Goal: Information Seeking & Learning: Check status

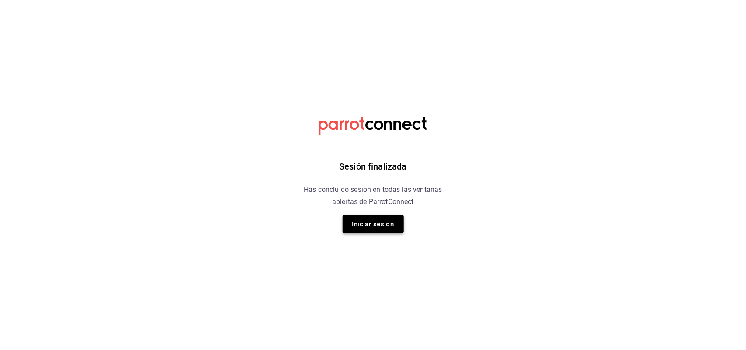
click at [389, 232] on button "Iniciar sesión" at bounding box center [373, 224] width 61 height 18
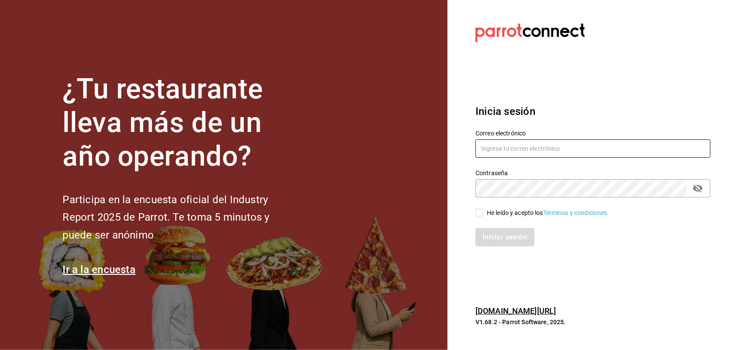
click at [550, 147] on input "text" at bounding box center [593, 149] width 235 height 18
type input "[PERSON_NAME][EMAIL_ADDRESS][DOMAIN_NAME]"
click at [480, 210] on input "He leído y acepto los Términos y condiciones." at bounding box center [480, 213] width 8 height 8
checkbox input "true"
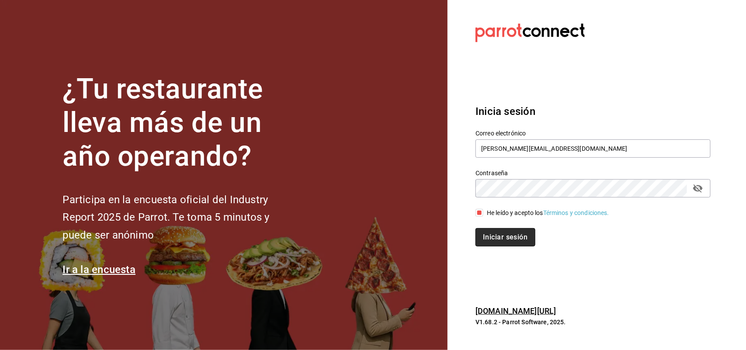
click at [495, 233] on button "Iniciar sesión" at bounding box center [505, 237] width 59 height 18
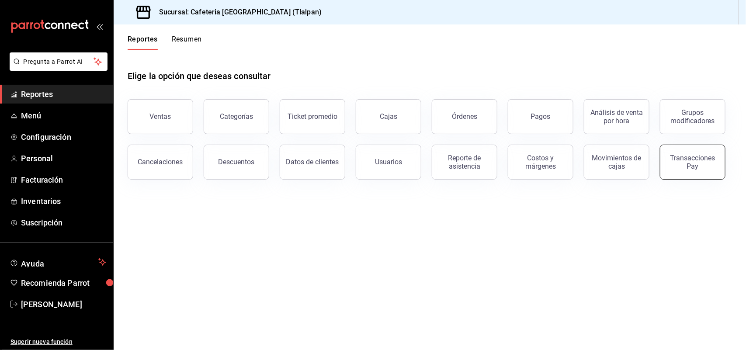
click at [669, 169] on div "Transacciones Pay" at bounding box center [693, 162] width 54 height 17
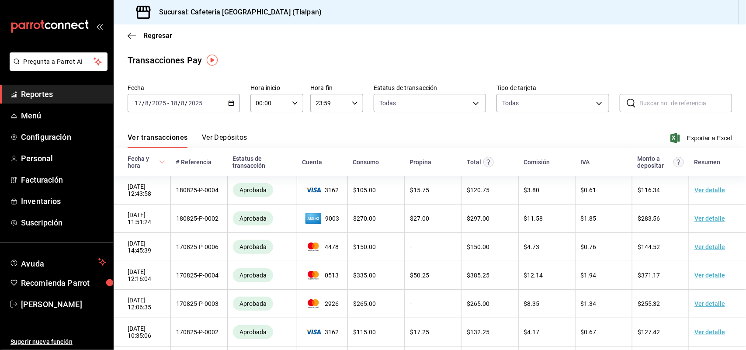
click at [223, 137] on button "Ver Depósitos" at bounding box center [224, 140] width 45 height 15
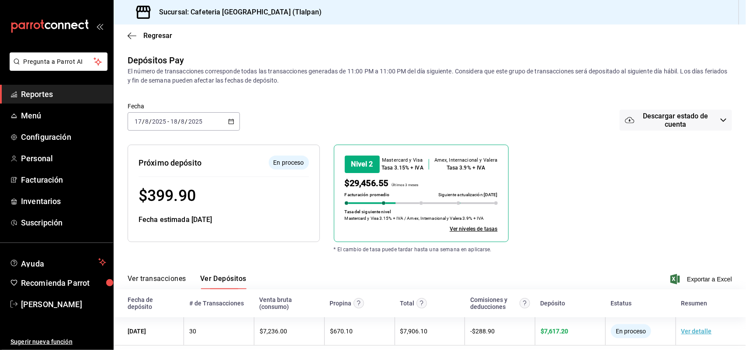
click at [230, 121] on icon "button" at bounding box center [231, 122] width 6 height 6
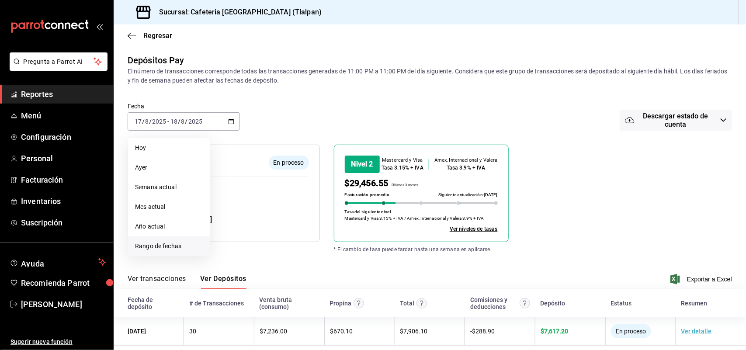
click at [168, 241] on li "Rango de fechas" at bounding box center [169, 247] width 82 height 20
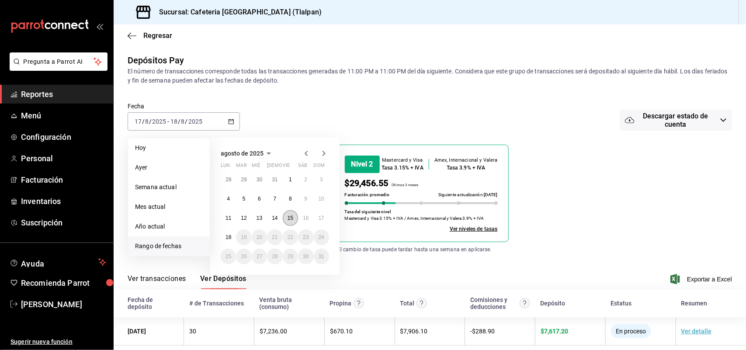
click at [289, 217] on abbr "15" at bounding box center [291, 218] width 6 height 6
click at [289, 217] on div "Fecha estimada [DATE]" at bounding box center [224, 220] width 171 height 10
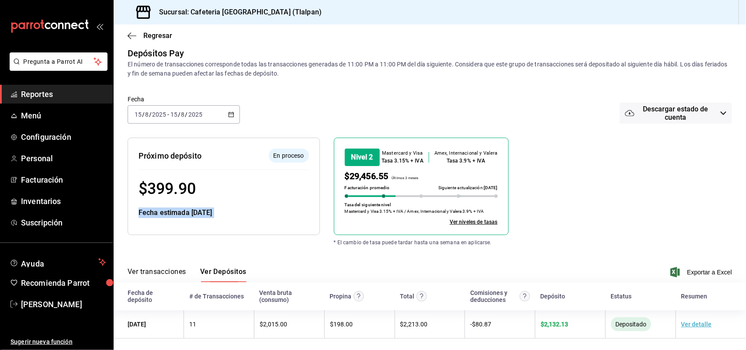
scroll to position [11, 0]
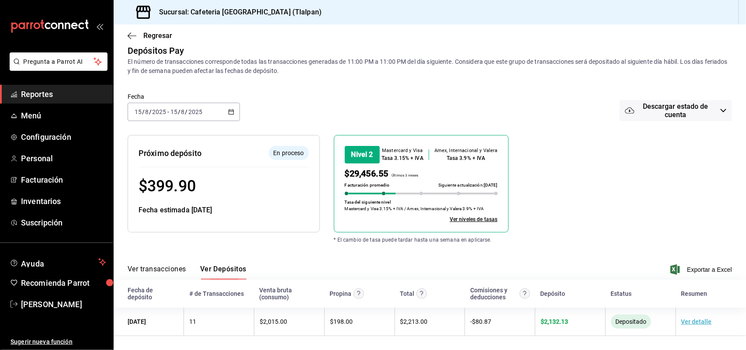
click at [253, 239] on div at bounding box center [217, 231] width 206 height 25
click at [228, 113] on icon "button" at bounding box center [231, 112] width 6 height 6
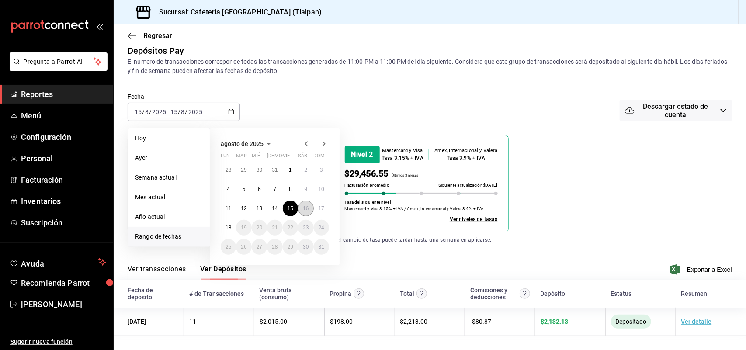
click at [305, 206] on abbr "16" at bounding box center [306, 209] width 6 height 6
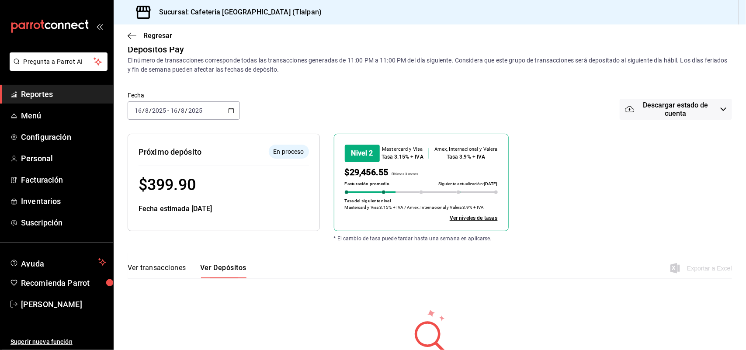
click at [229, 112] on \(Stroke\) "button" at bounding box center [231, 110] width 5 height 5
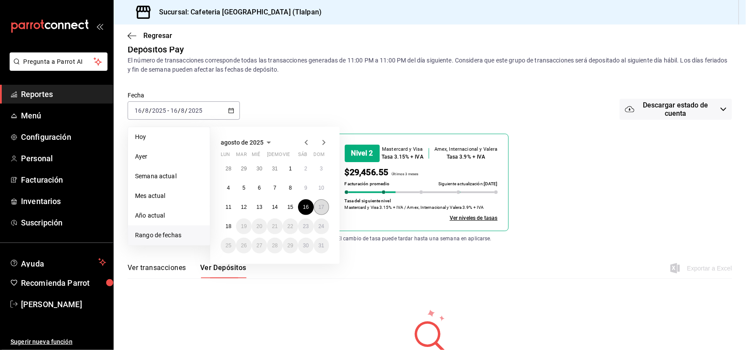
click at [320, 208] on abbr "17" at bounding box center [322, 207] width 6 height 6
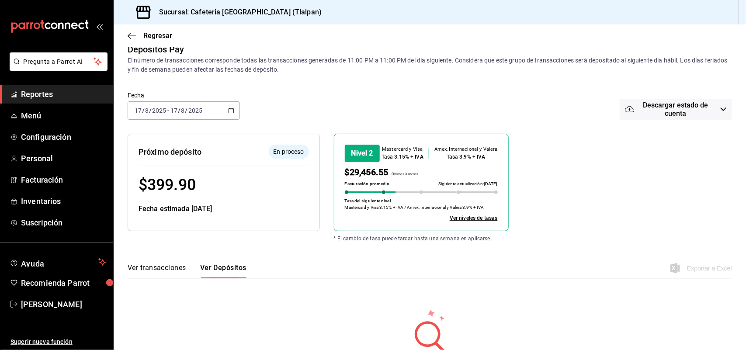
click at [232, 112] on icon "button" at bounding box center [231, 111] width 6 height 6
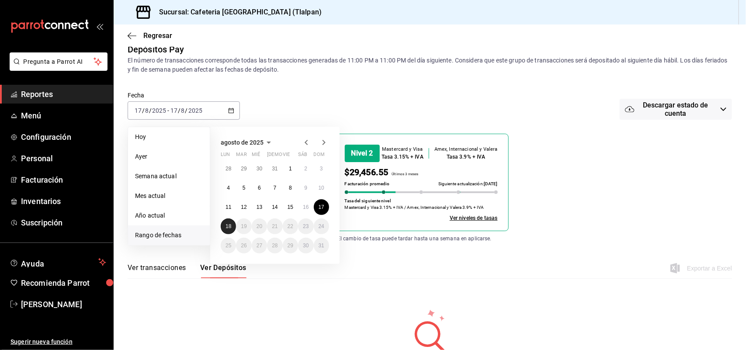
click at [231, 226] on abbr "18" at bounding box center [229, 226] width 6 height 6
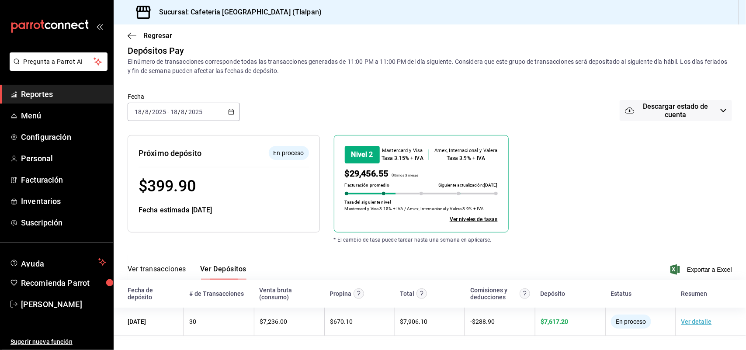
click at [232, 111] on \(Stroke\) "button" at bounding box center [231, 112] width 5 height 5
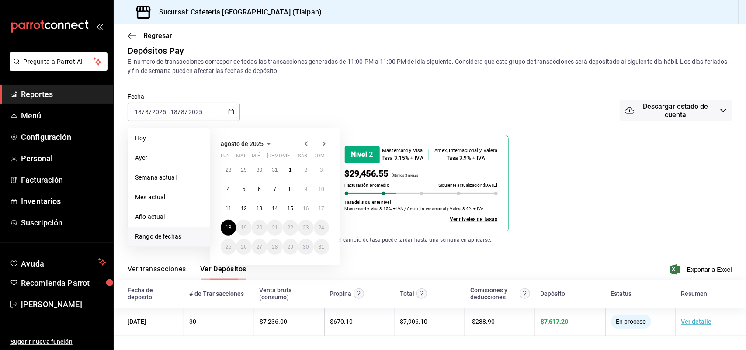
click at [289, 73] on div "El número de transacciones corresponde todas las transacciones generadas de 11:…" at bounding box center [430, 66] width 605 height 18
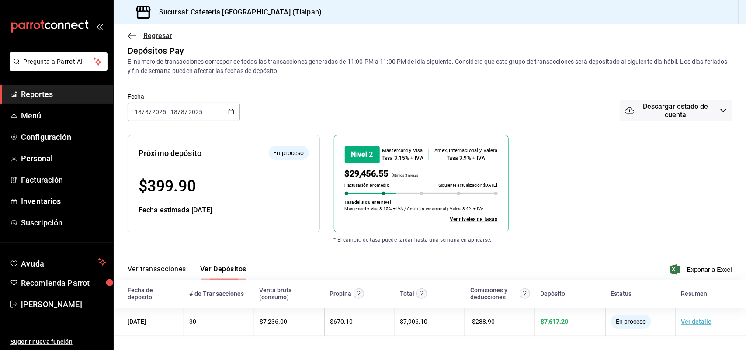
click at [133, 37] on icon "button" at bounding box center [132, 36] width 9 height 8
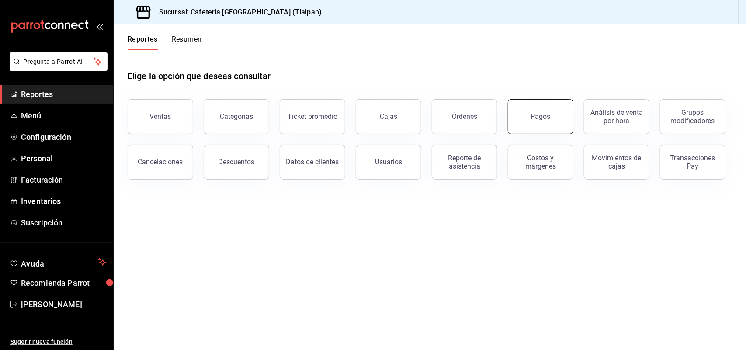
click at [521, 116] on button "Pagos" at bounding box center [541, 116] width 66 height 35
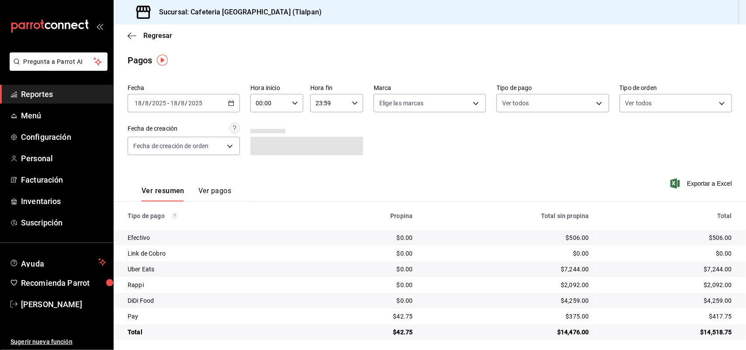
click at [230, 104] on icon "button" at bounding box center [231, 103] width 6 height 6
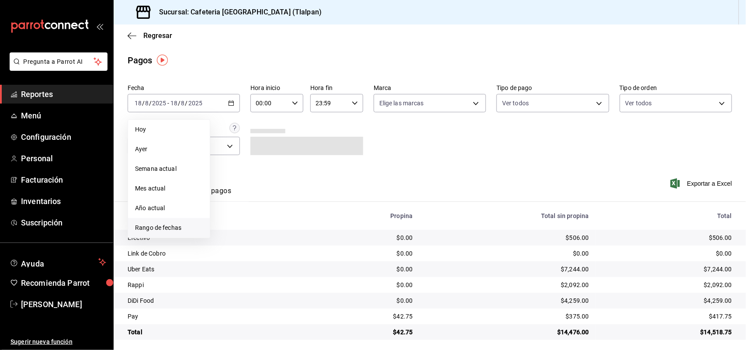
click at [152, 226] on span "Rango de fechas" at bounding box center [169, 227] width 68 height 9
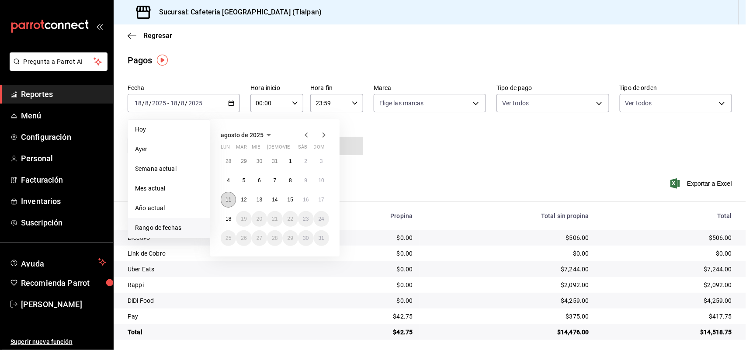
click at [230, 198] on abbr "11" at bounding box center [229, 200] width 6 height 6
click at [324, 199] on abbr "17" at bounding box center [322, 200] width 6 height 6
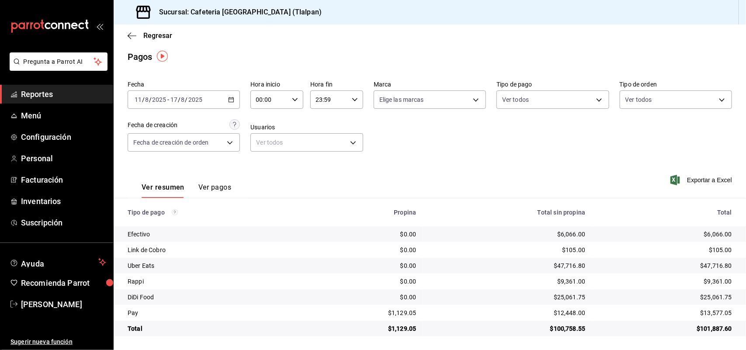
scroll to position [4, 0]
click at [213, 185] on button "Ver pagos" at bounding box center [215, 190] width 33 height 15
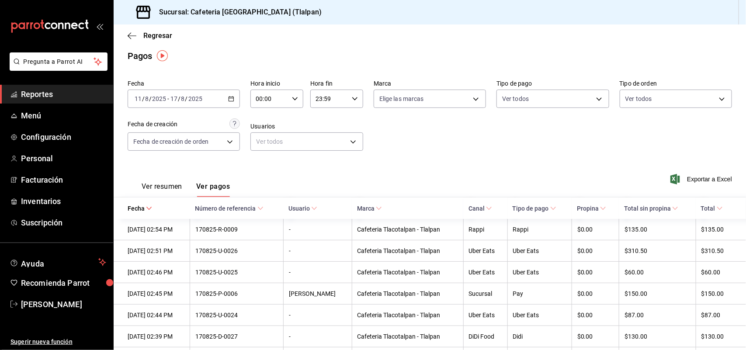
click at [160, 186] on button "Ver resumen" at bounding box center [162, 189] width 41 height 15
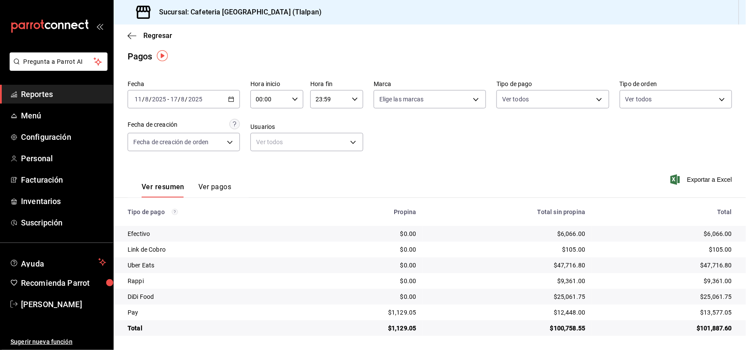
click at [230, 97] on \(Stroke\) "button" at bounding box center [231, 99] width 5 height 5
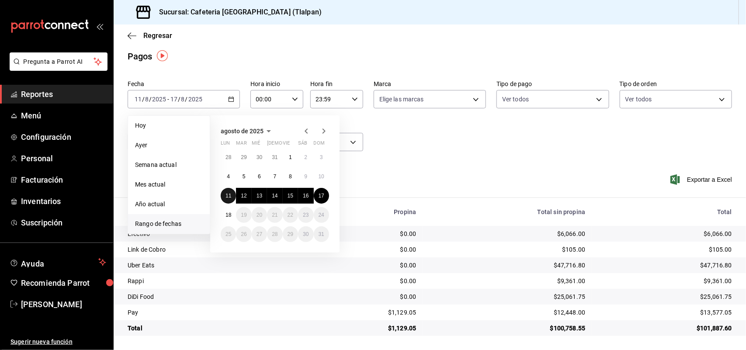
click at [230, 198] on button "11" at bounding box center [228, 196] width 15 height 16
click at [322, 194] on abbr "17" at bounding box center [322, 196] width 6 height 6
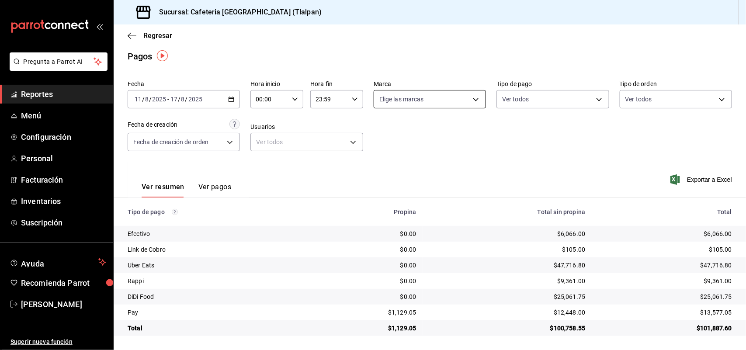
click at [446, 97] on body "Pregunta a Parrot AI Reportes Menú Configuración Personal Facturación Inventari…" at bounding box center [373, 175] width 746 height 350
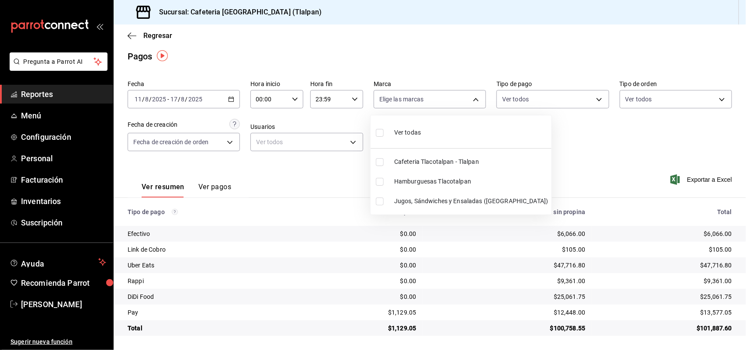
click at [436, 133] on li "Ver todas" at bounding box center [461, 132] width 181 height 26
type input "ec576109-29d1-42df-b2ca-5becddbd2efe,3dfd9669-9911-4f47-a36d-8fb2dcc6eb36,e5a57…"
checkbox input "true"
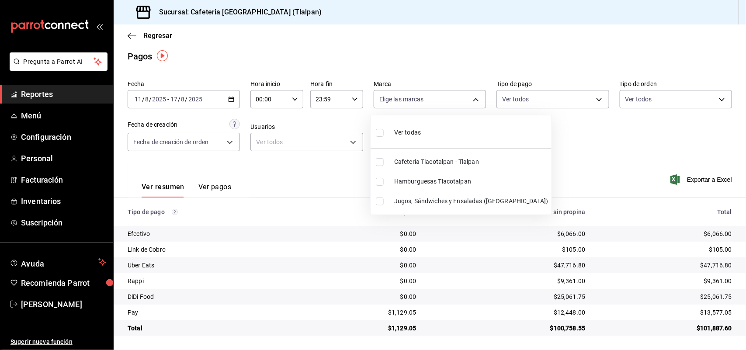
checkbox input "true"
click at [519, 100] on div at bounding box center [373, 175] width 746 height 350
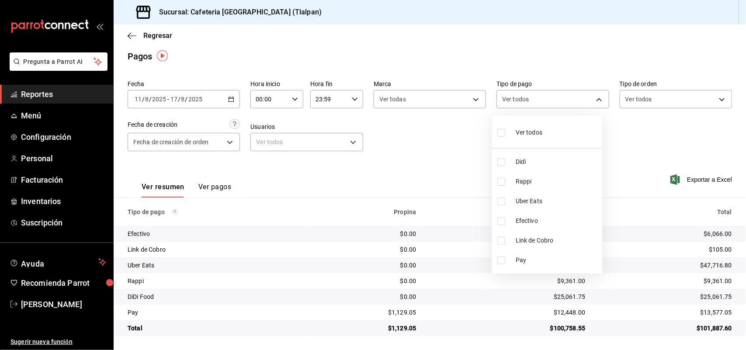
click at [519, 100] on body "Pregunta a Parrot AI Reportes Menú Configuración Personal Facturación Inventari…" at bounding box center [373, 175] width 746 height 350
click at [519, 128] on span "Ver todos" at bounding box center [529, 132] width 27 height 9
type input "44e45917-f29b-4c5a-a153-f1f8acdb9723,60cb247c-659a-4537-b920-bcf2bd25c7f8,227ee…"
checkbox input "true"
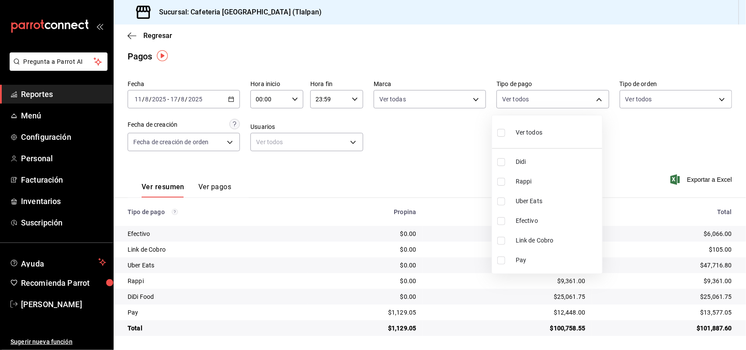
checkbox input "true"
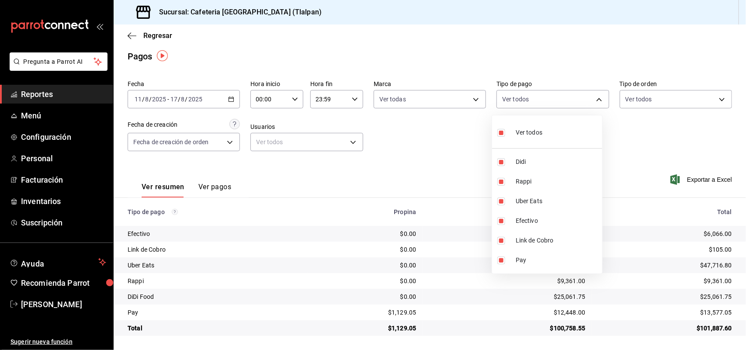
click at [591, 128] on li "Ver todos" at bounding box center [547, 132] width 110 height 26
checkbox input "false"
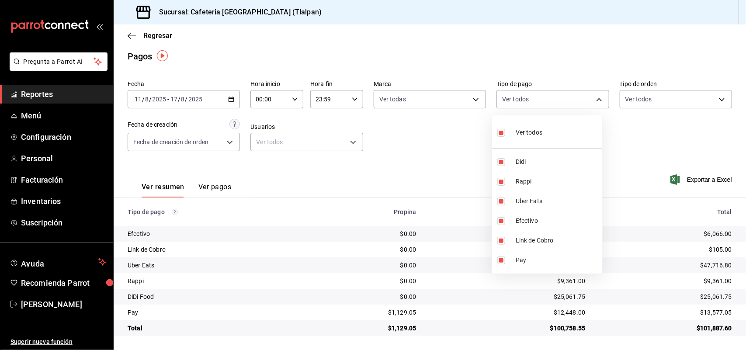
checkbox input "false"
click at [287, 203] on div at bounding box center [373, 175] width 746 height 350
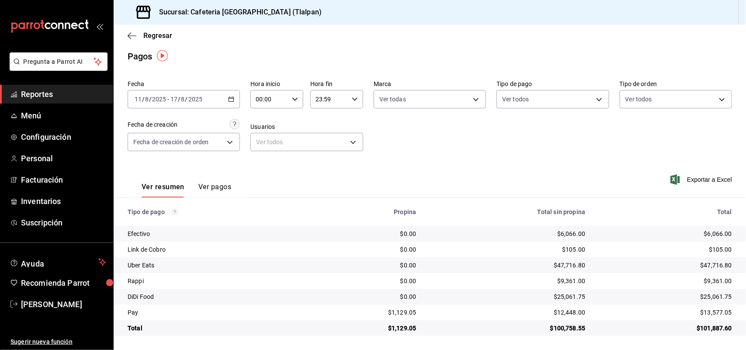
click at [287, 203] on th "Tipo de pago" at bounding box center [211, 212] width 195 height 28
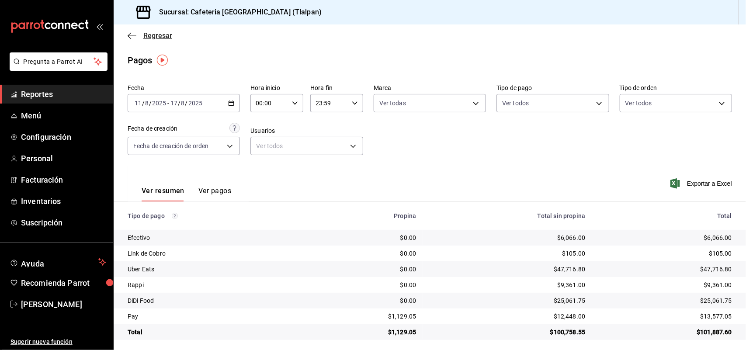
click at [130, 35] on icon "button" at bounding box center [132, 36] width 9 height 8
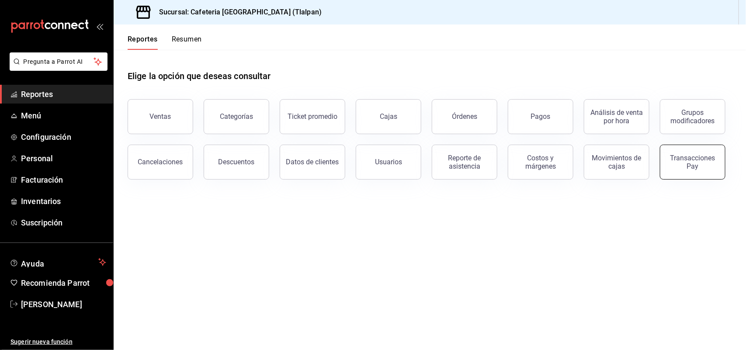
click at [690, 163] on div "Transacciones Pay" at bounding box center [693, 162] width 54 height 17
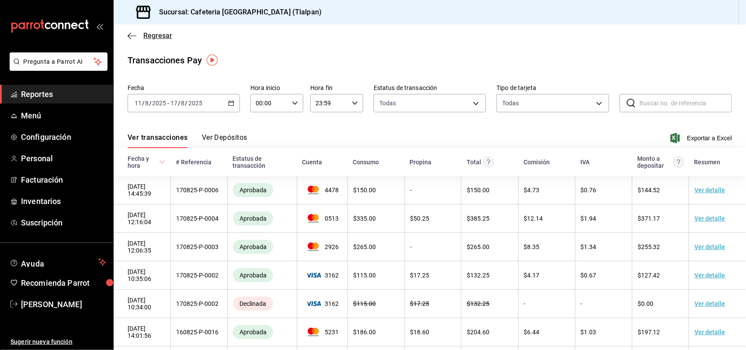
click at [128, 38] on icon "button" at bounding box center [132, 36] width 9 height 8
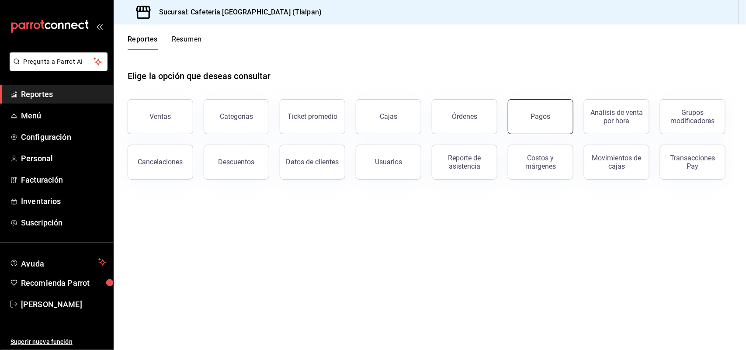
click at [544, 121] on button "Pagos" at bounding box center [541, 116] width 66 height 35
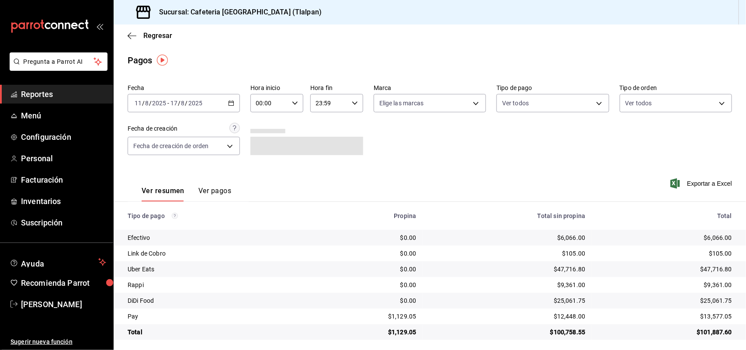
click at [231, 101] on icon "button" at bounding box center [231, 103] width 6 height 6
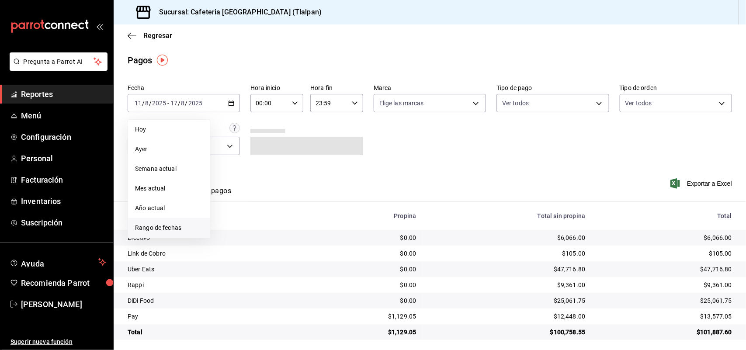
click at [166, 227] on span "Rango de fechas" at bounding box center [169, 227] width 68 height 9
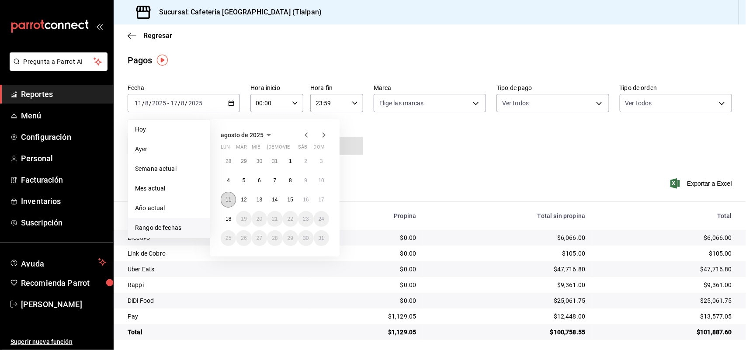
click at [227, 195] on button "11" at bounding box center [228, 200] width 15 height 16
click at [321, 202] on button "17" at bounding box center [321, 200] width 15 height 16
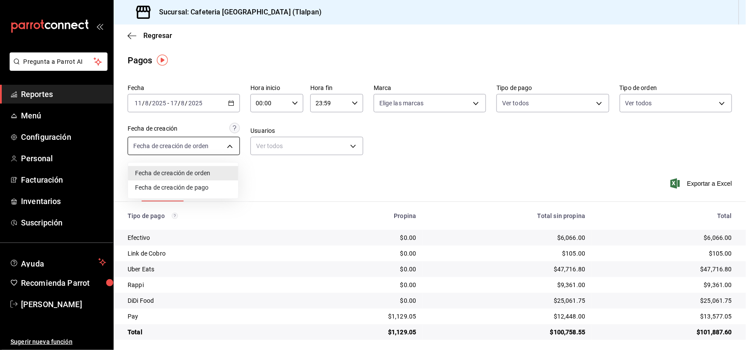
click at [226, 146] on body "Pregunta a Parrot AI Reportes Menú Configuración Personal Facturación Inventari…" at bounding box center [373, 175] width 746 height 350
click at [266, 177] on div at bounding box center [373, 175] width 746 height 350
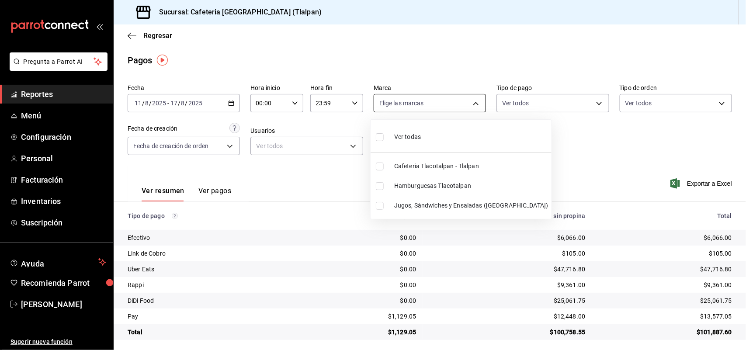
click at [390, 104] on body "Pregunta a Parrot AI Reportes Menú Configuración Personal Facturación Inventari…" at bounding box center [373, 175] width 746 height 350
click at [394, 147] on li "Ver todas" at bounding box center [461, 136] width 181 height 26
type input "ec576109-29d1-42df-b2ca-5becddbd2efe,3dfd9669-9911-4f47-a36d-8fb2dcc6eb36,e5a57…"
checkbox input "true"
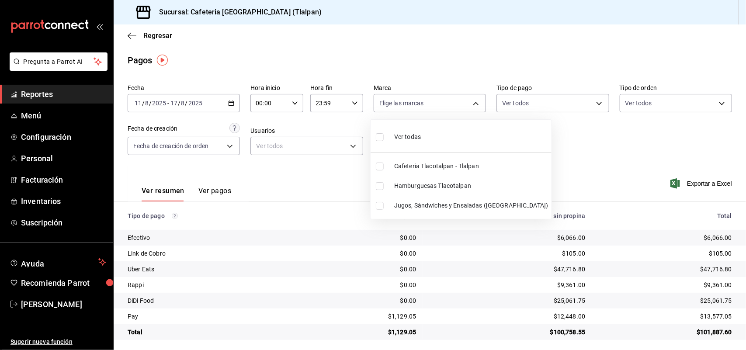
checkbox input "true"
click at [552, 101] on div at bounding box center [373, 175] width 746 height 350
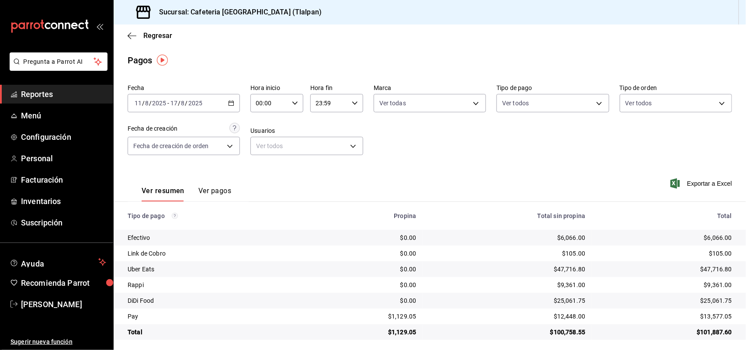
click at [552, 101] on body "Pregunta a Parrot AI Reportes Menú Configuración Personal Facturación Inventari…" at bounding box center [373, 175] width 746 height 350
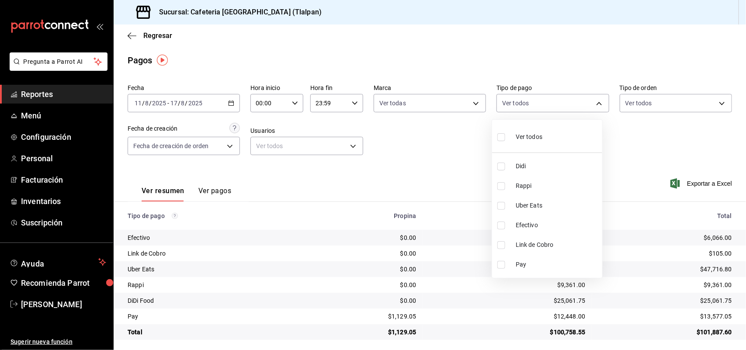
click at [538, 135] on span "Ver todos" at bounding box center [529, 137] width 27 height 9
type input "44e45917-f29b-4c5a-a153-f1f8acdb9723,60cb247c-659a-4537-b920-bcf2bd25c7f8,227ee…"
checkbox input "true"
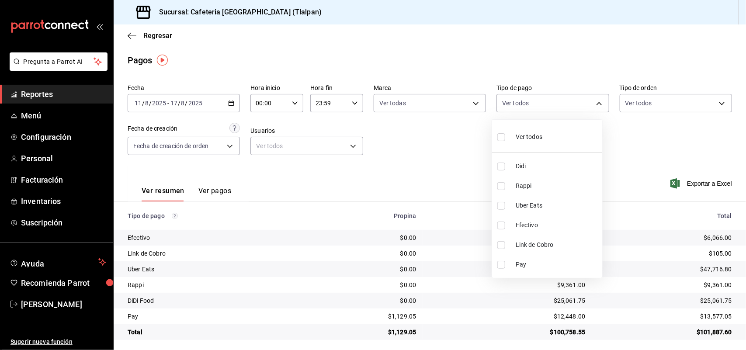
checkbox input "true"
click at [629, 123] on div at bounding box center [373, 175] width 746 height 350
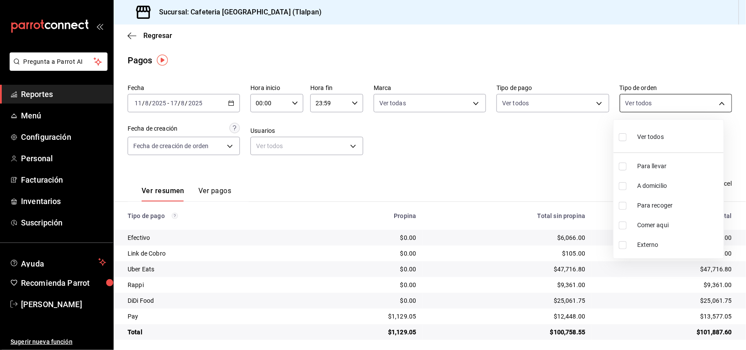
click at [668, 108] on body "Pregunta a Parrot AI Reportes Menú Configuración Personal Facturación Inventari…" at bounding box center [373, 175] width 746 height 350
click at [622, 136] on input "checkbox" at bounding box center [623, 137] width 8 height 8
checkbox input "true"
type input "ce9e2f29-1535-4c58-be62-8d524788961d,65c88439-aa9c-4609-b4eb-33143dae281a,e2aea…"
checkbox input "true"
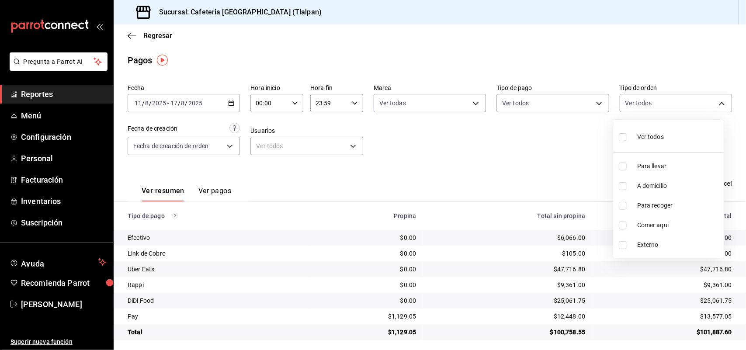
checkbox input "true"
click at [335, 137] on div at bounding box center [373, 175] width 746 height 350
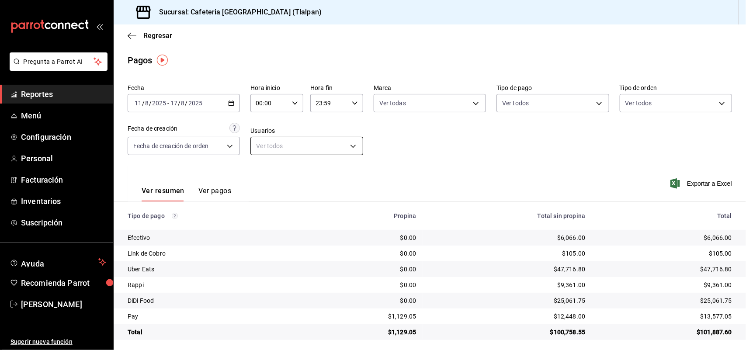
click at [338, 147] on body "Pregunta a Parrot AI Reportes Menú Configuración Personal Facturación Inventari…" at bounding box center [373, 175] width 746 height 350
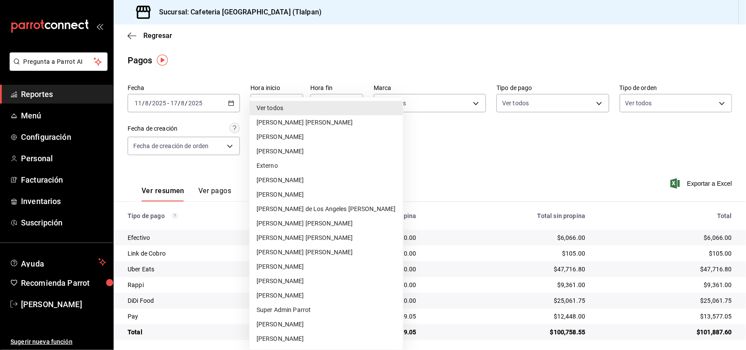
click at [366, 112] on li "Ver todos" at bounding box center [326, 108] width 153 height 14
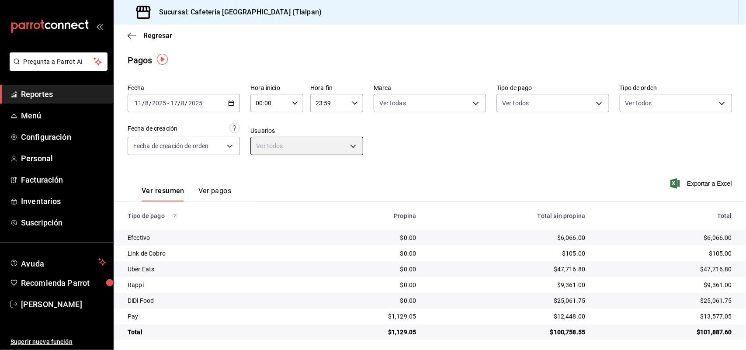
scroll to position [4, 0]
